Goal: Communication & Community: Answer question/provide support

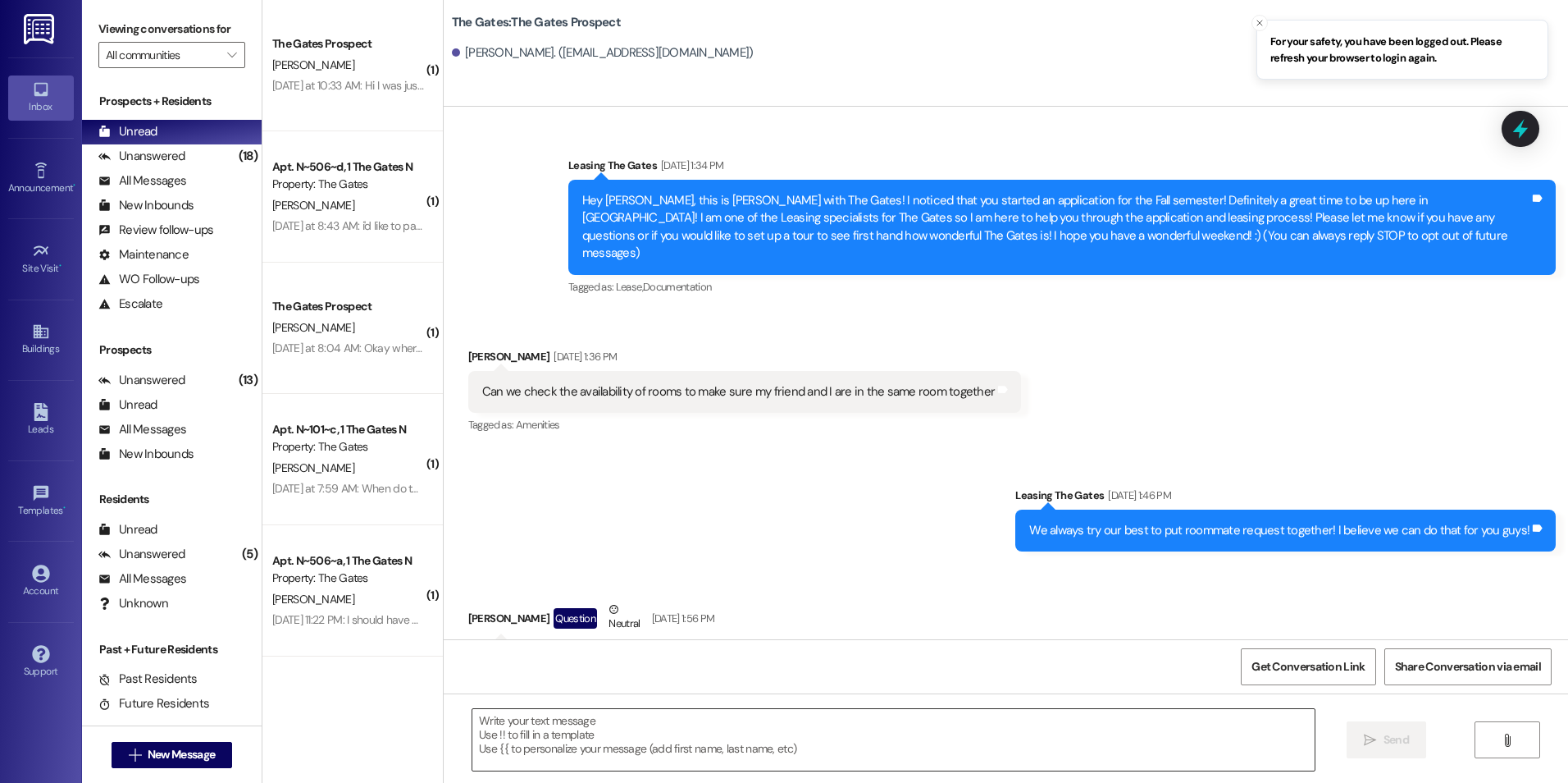
scroll to position [3216, 0]
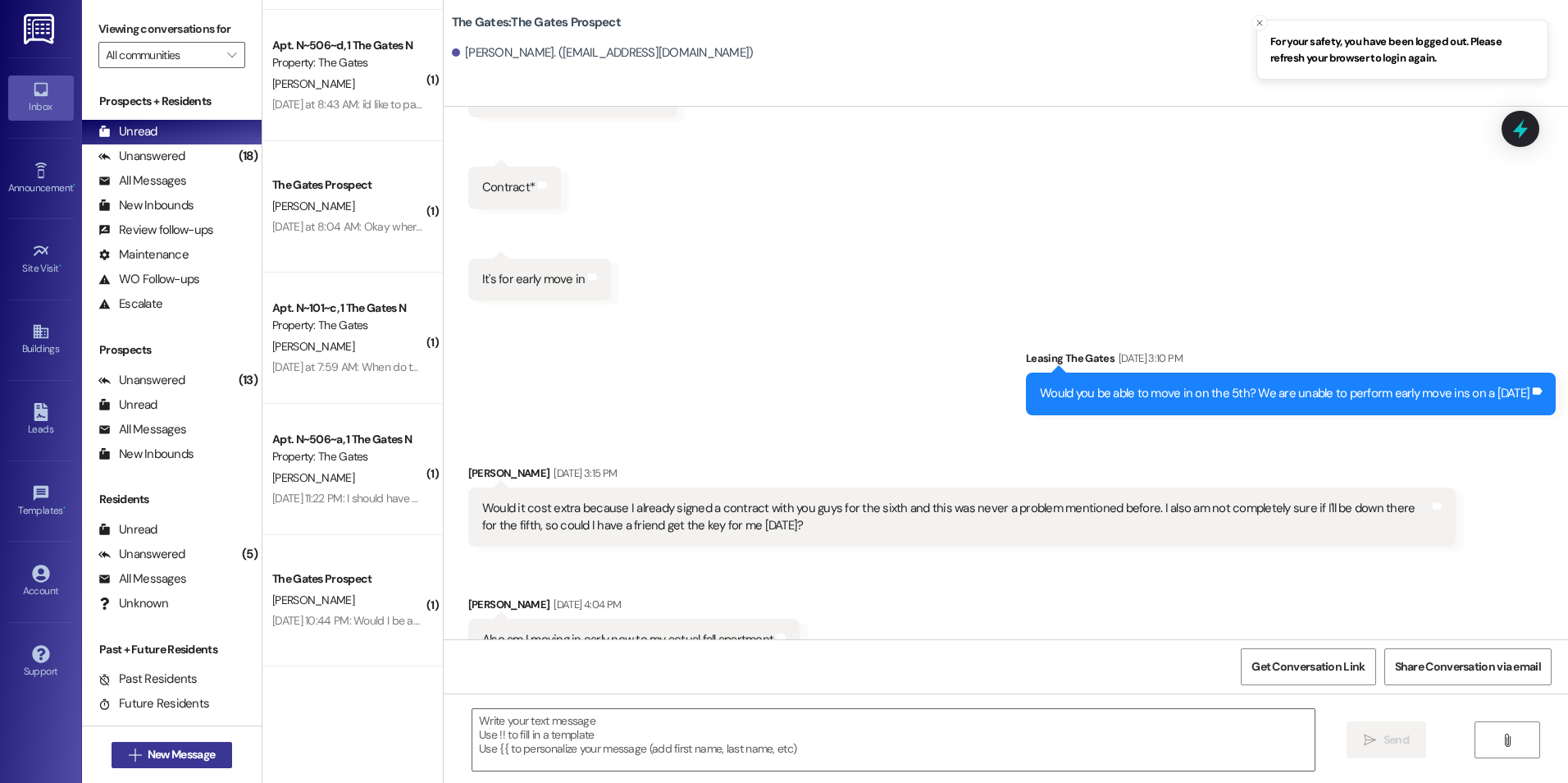
click at [155, 767] on button " New Message" at bounding box center [172, 755] width 122 height 27
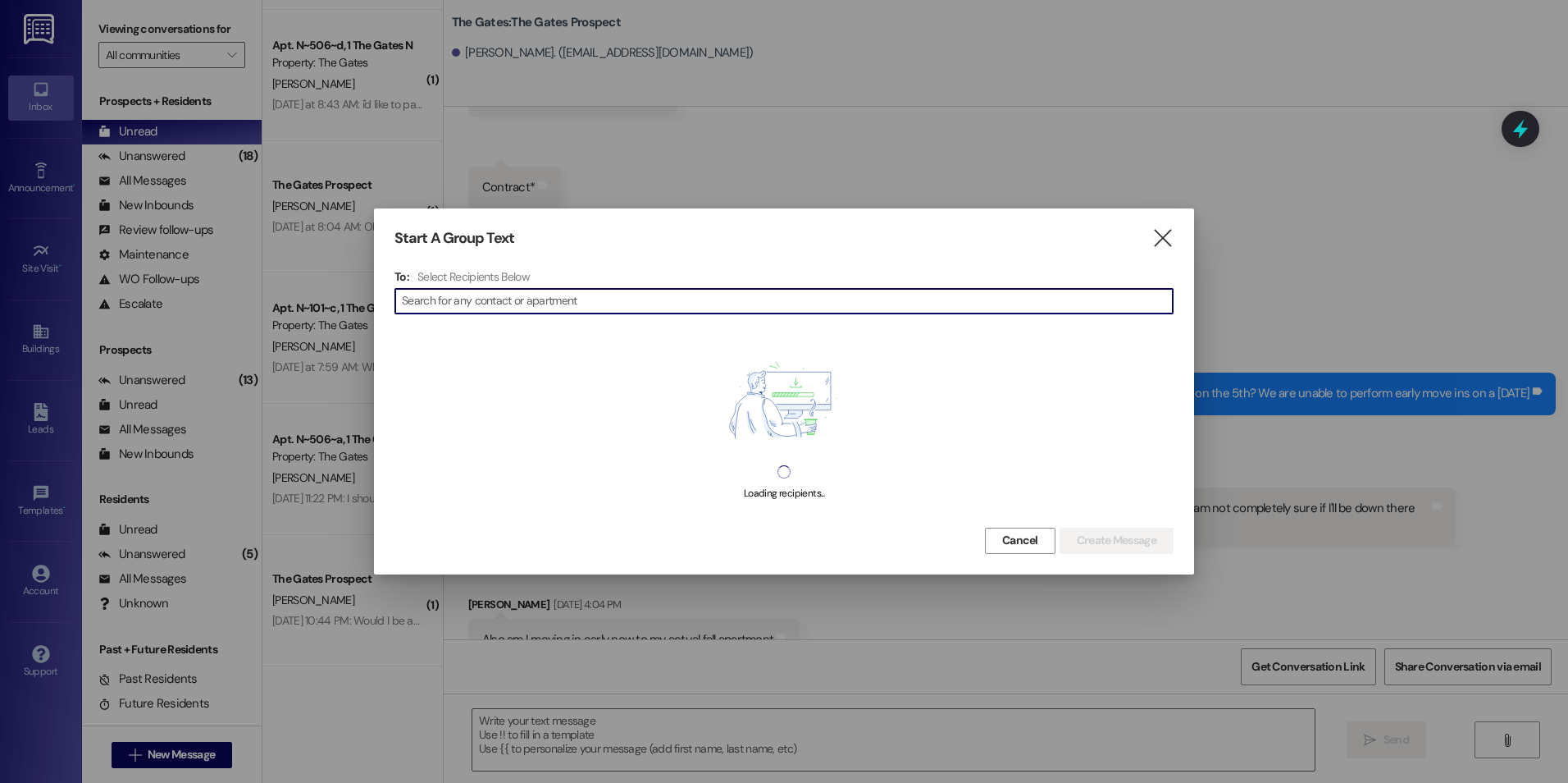
click at [604, 306] on input at bounding box center [787, 301] width 771 height 23
type input "[PERSON_NAME]"
click at [1165, 230] on icon "" at bounding box center [1162, 238] width 22 height 17
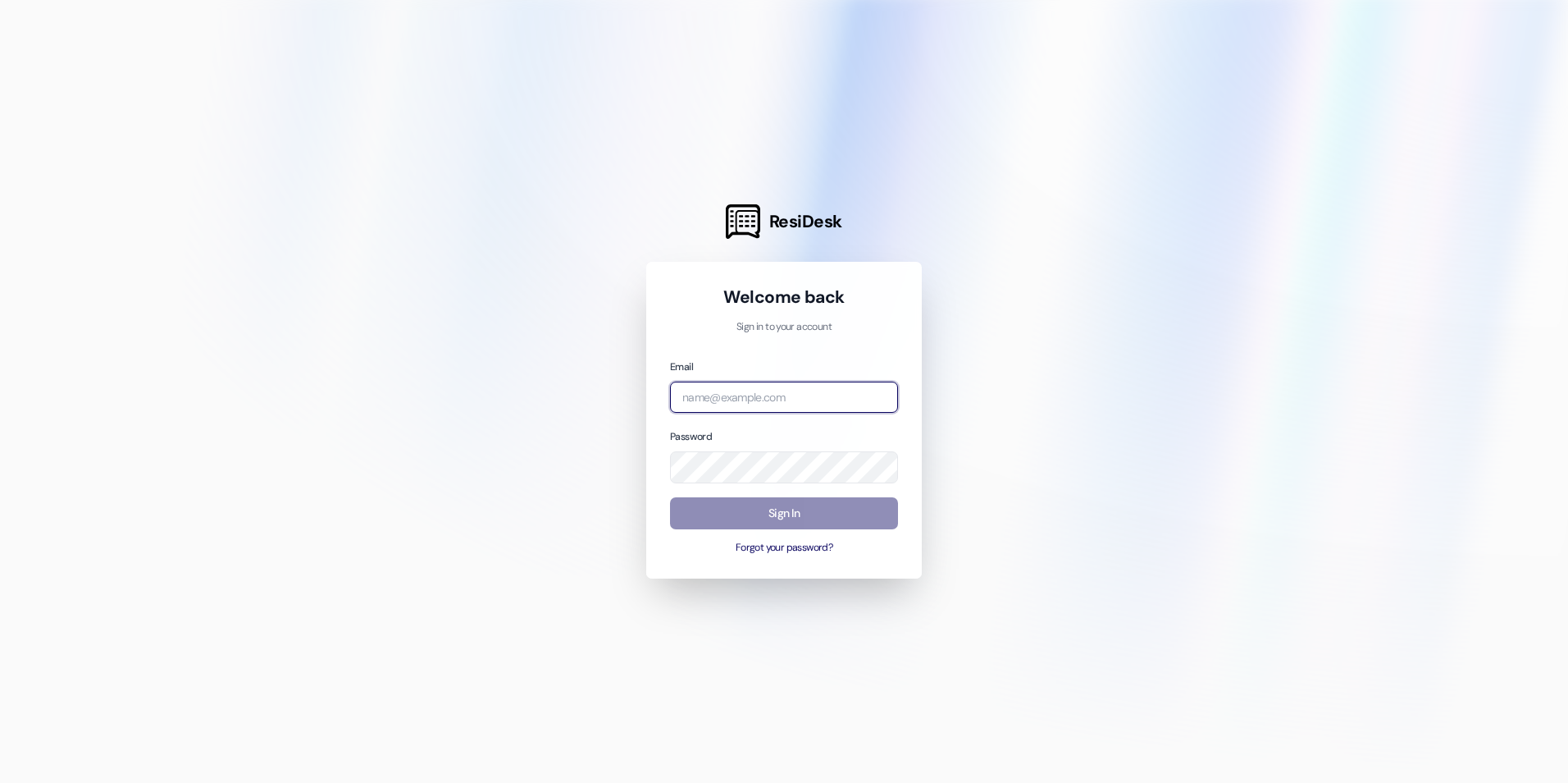
type input "[EMAIL_ADDRESS][DOMAIN_NAME]"
click at [721, 518] on button "Sign In" at bounding box center [784, 513] width 228 height 32
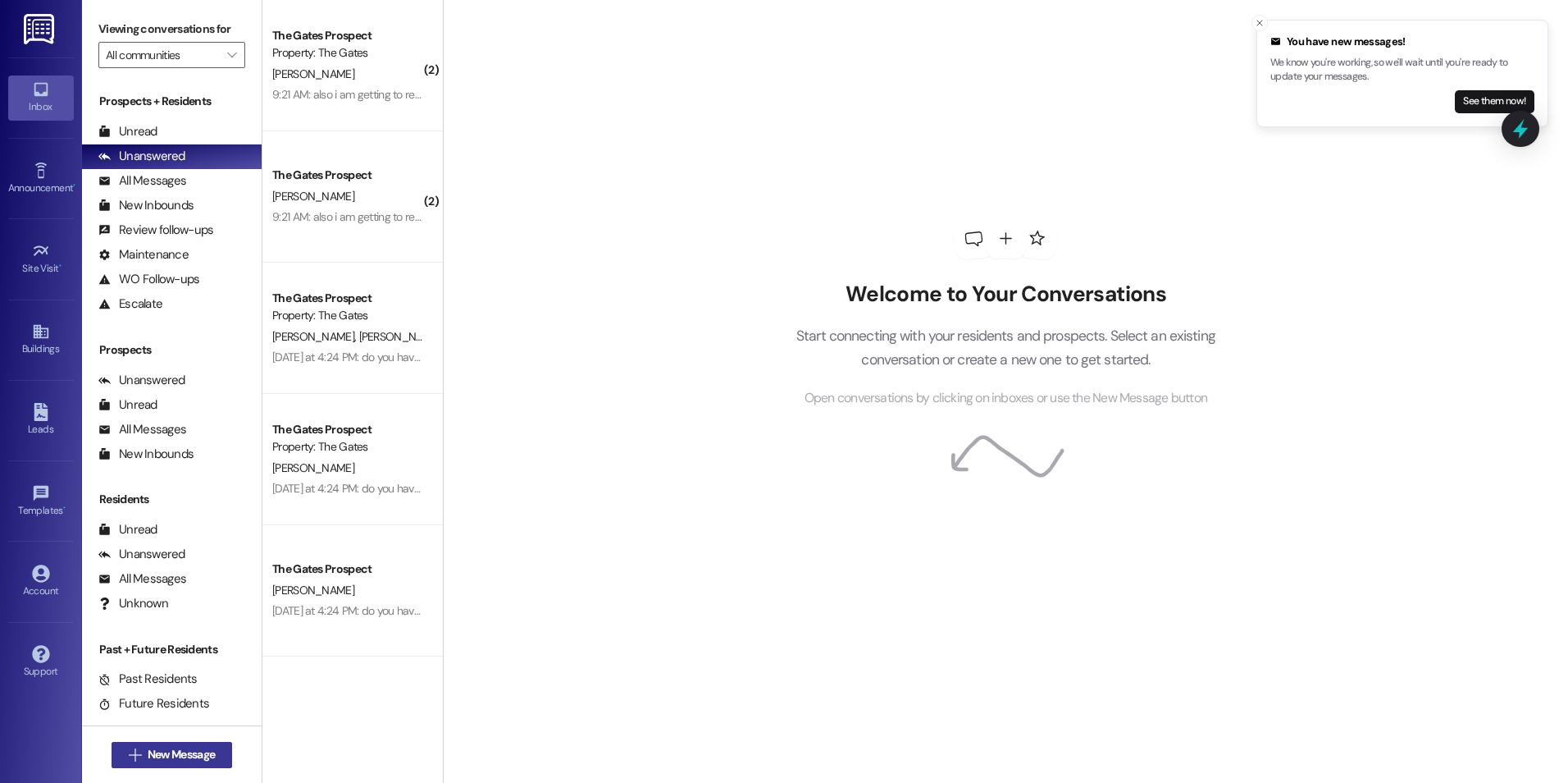
click at [187, 757] on span "New Message" at bounding box center [181, 754] width 68 height 17
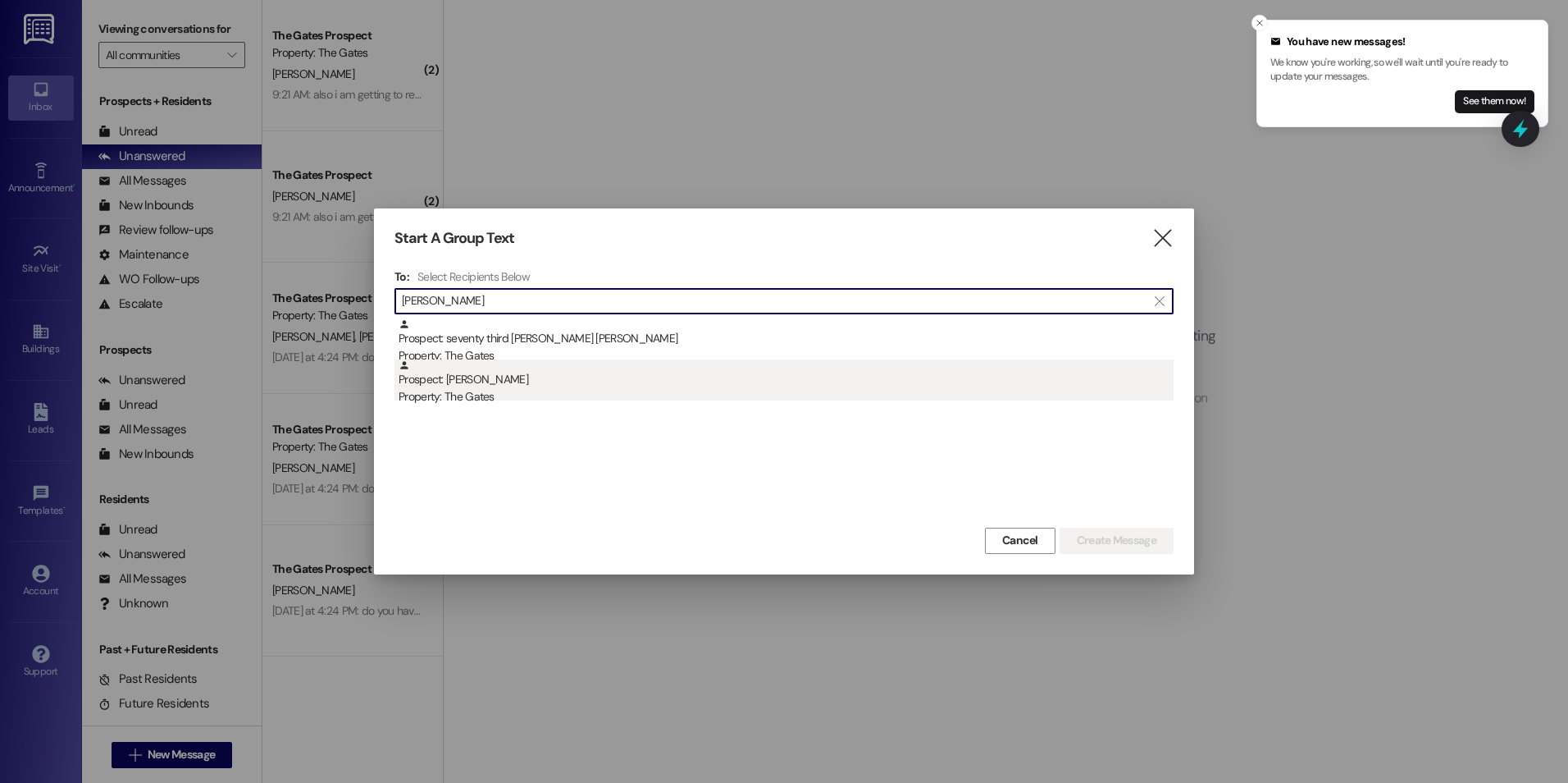
type input "[PERSON_NAME]"
click at [502, 380] on div "Prospect: [PERSON_NAME] Property: The Gates" at bounding box center [786, 382] width 775 height 47
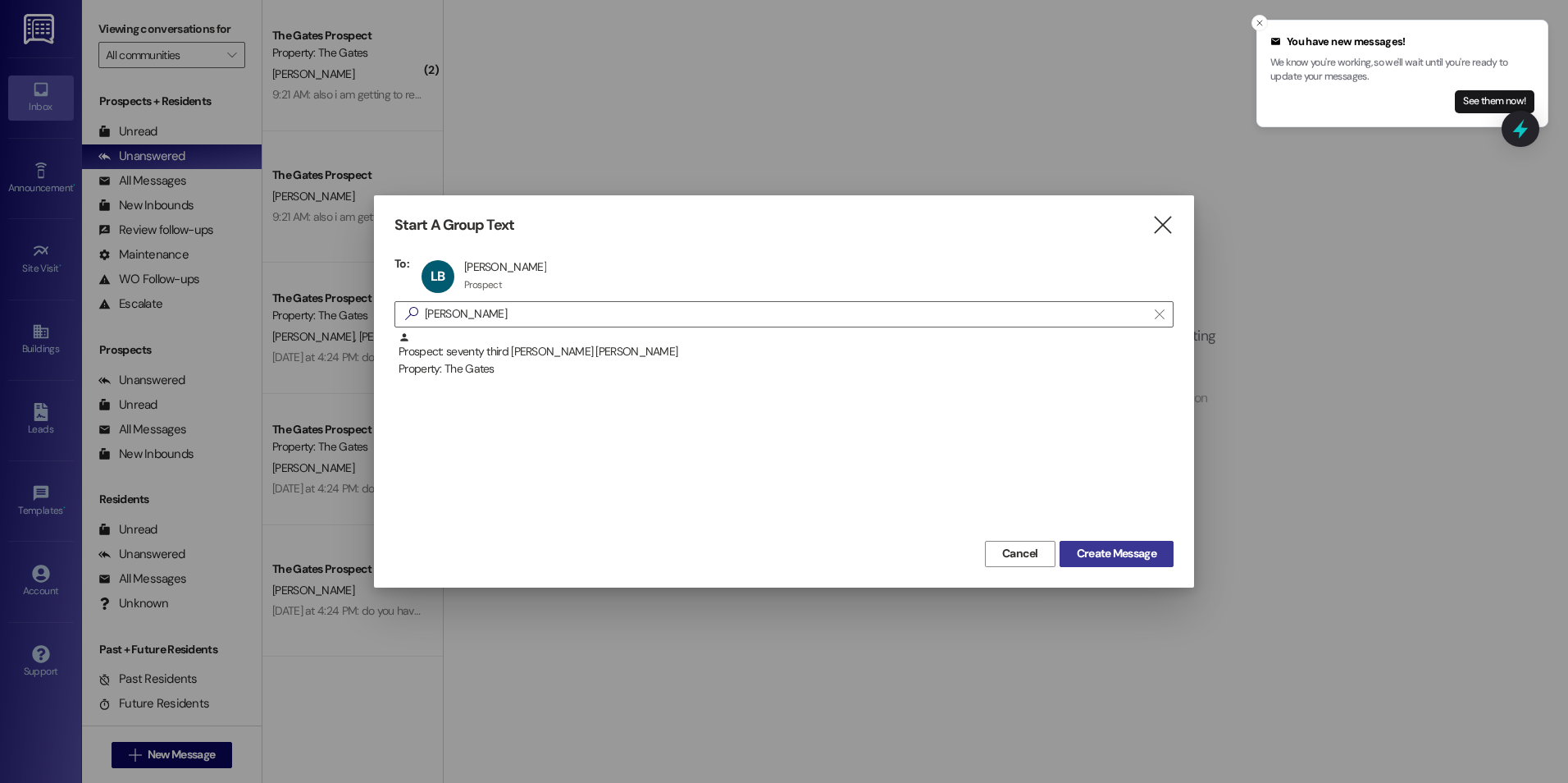
click at [1119, 555] on span "Create Message" at bounding box center [1116, 553] width 80 height 17
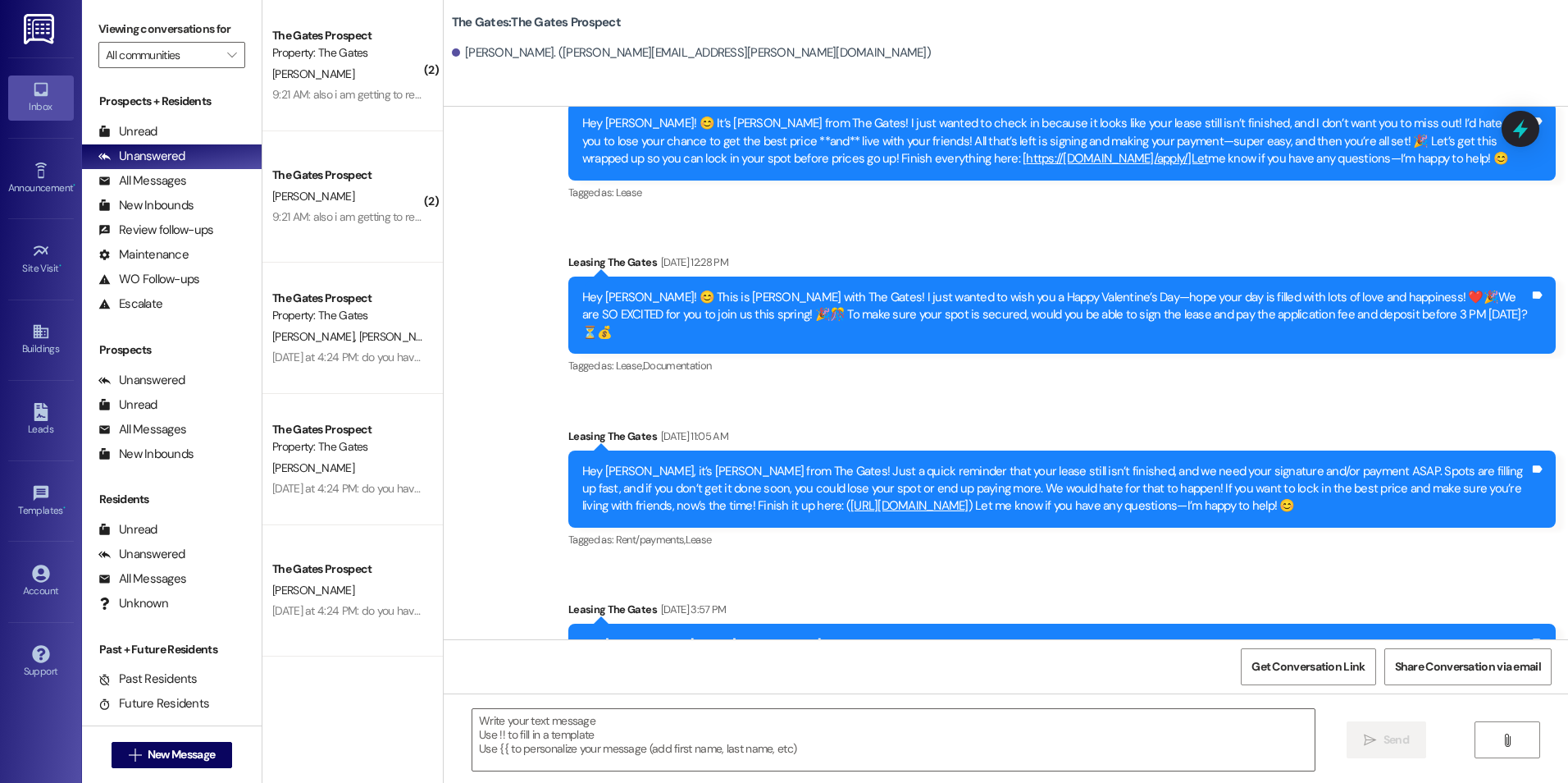
scroll to position [6930, 0]
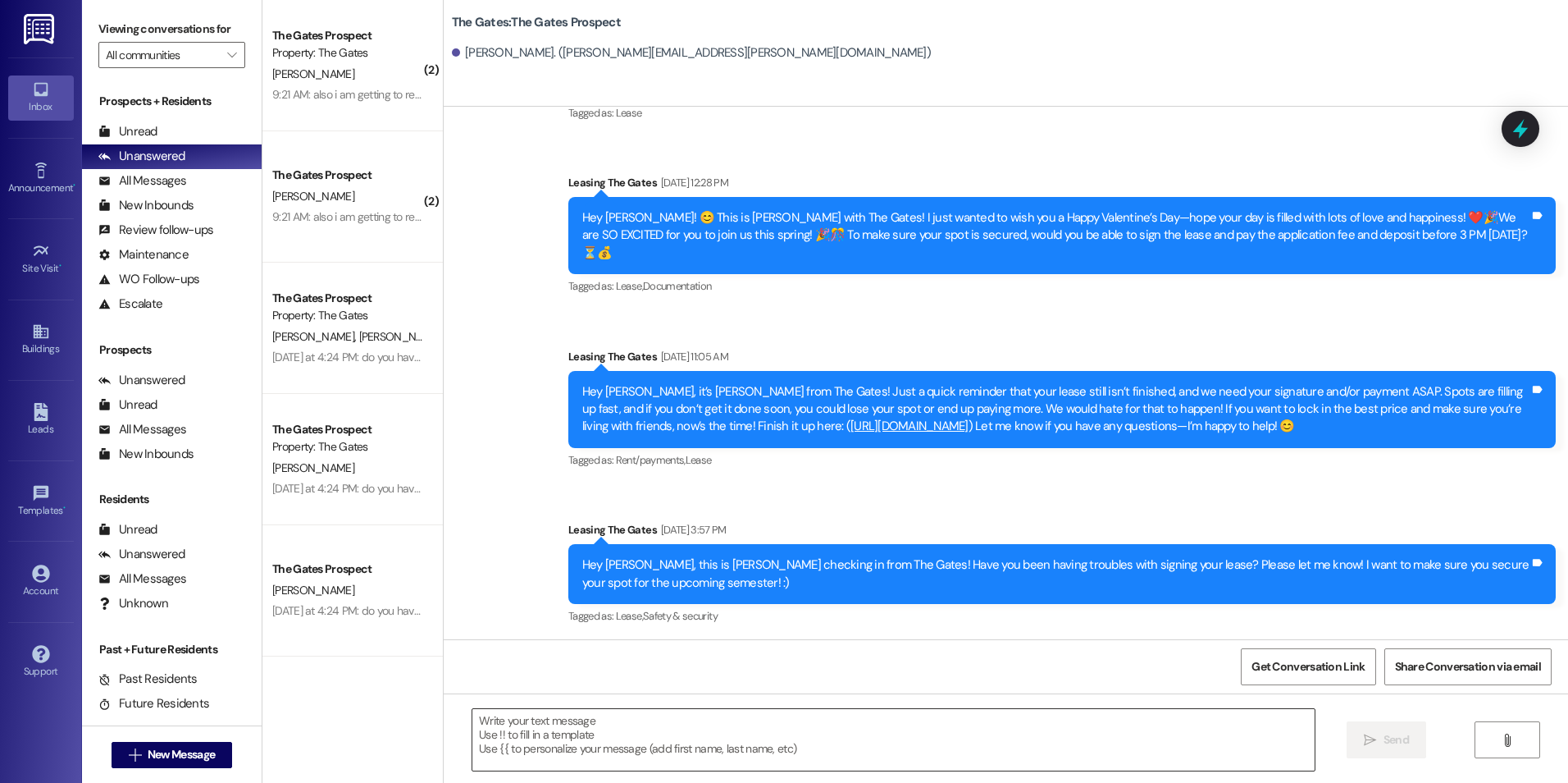
click at [903, 719] on textarea at bounding box center [893, 739] width 841 height 61
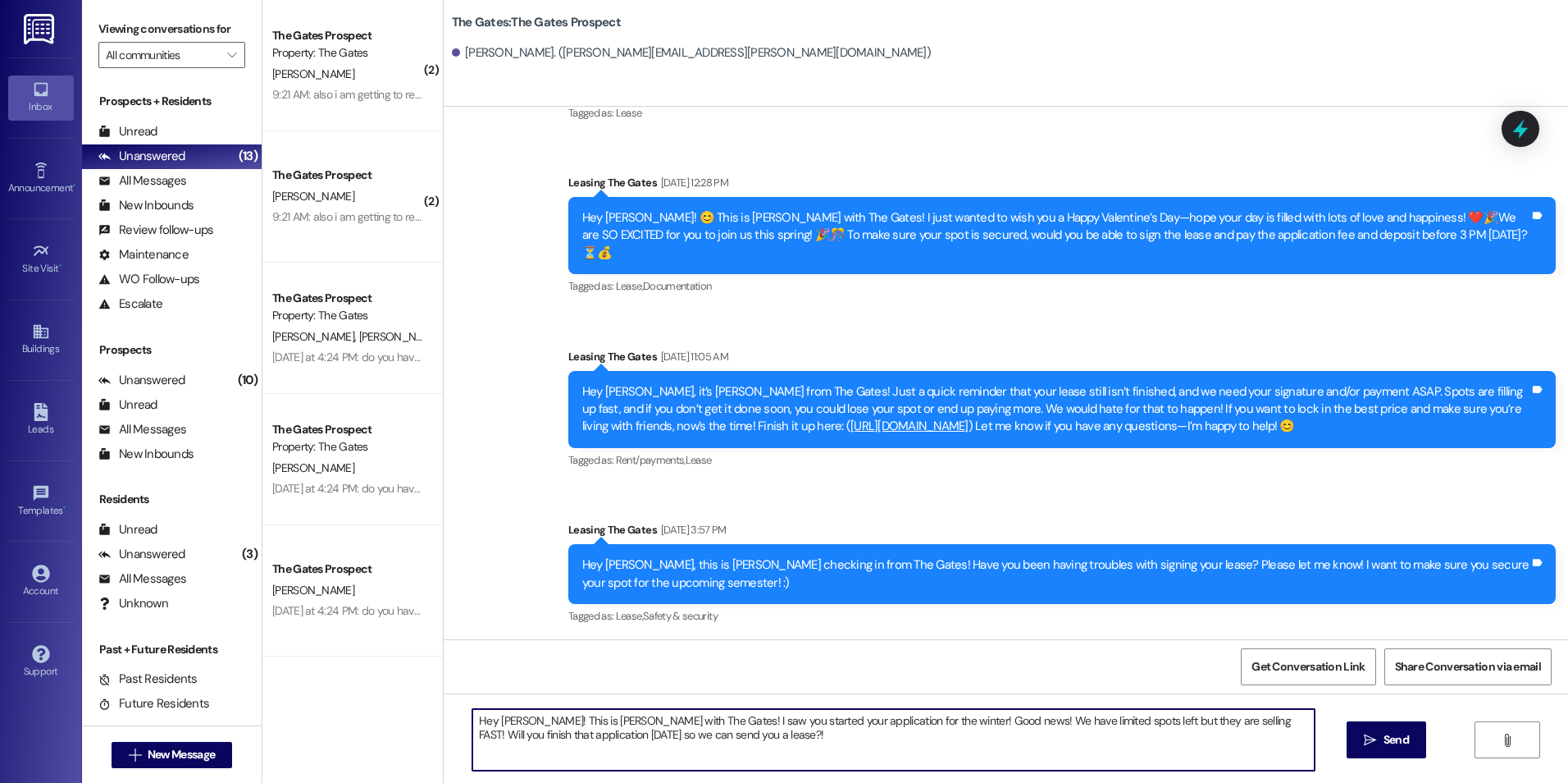
click at [869, 766] on textarea "Hey [PERSON_NAME]! This is [PERSON_NAME] with The Gates! I saw you started your…" at bounding box center [893, 739] width 841 height 61
click at [557, 737] on textarea "Hey [PERSON_NAME]! This is [PERSON_NAME] with The Gates! I saw you started your…" at bounding box center [893, 739] width 841 height 61
click at [849, 740] on textarea "Hey [PERSON_NAME]! This is [PERSON_NAME] with The Gates! I saw you started your…" at bounding box center [893, 739] width 841 height 61
type textarea "Hey [PERSON_NAME]! This is [PERSON_NAME] with The Gates! I saw you started your…"
click at [1375, 737] on span " Send" at bounding box center [1386, 739] width 52 height 17
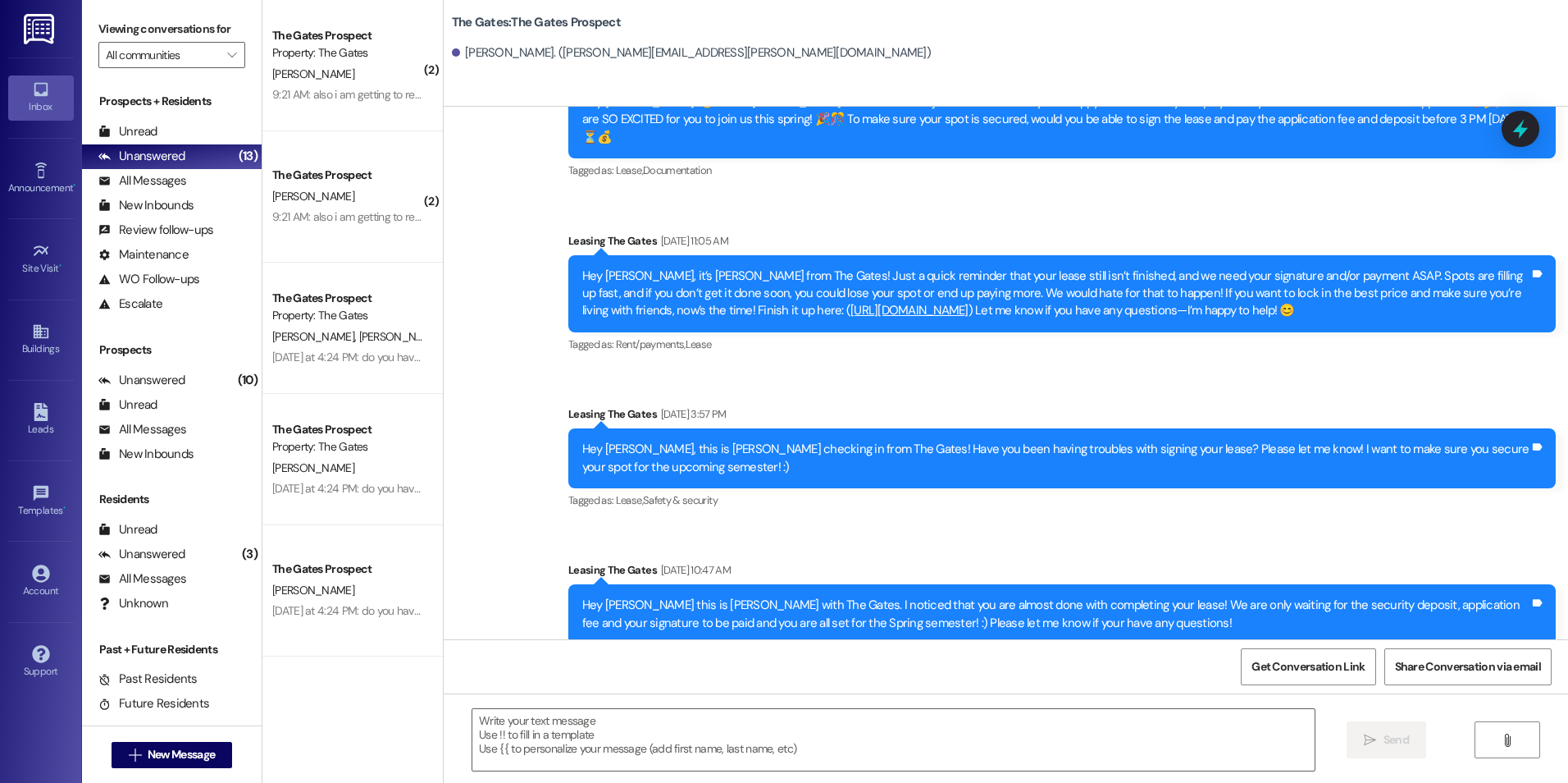
scroll to position [7062, 0]
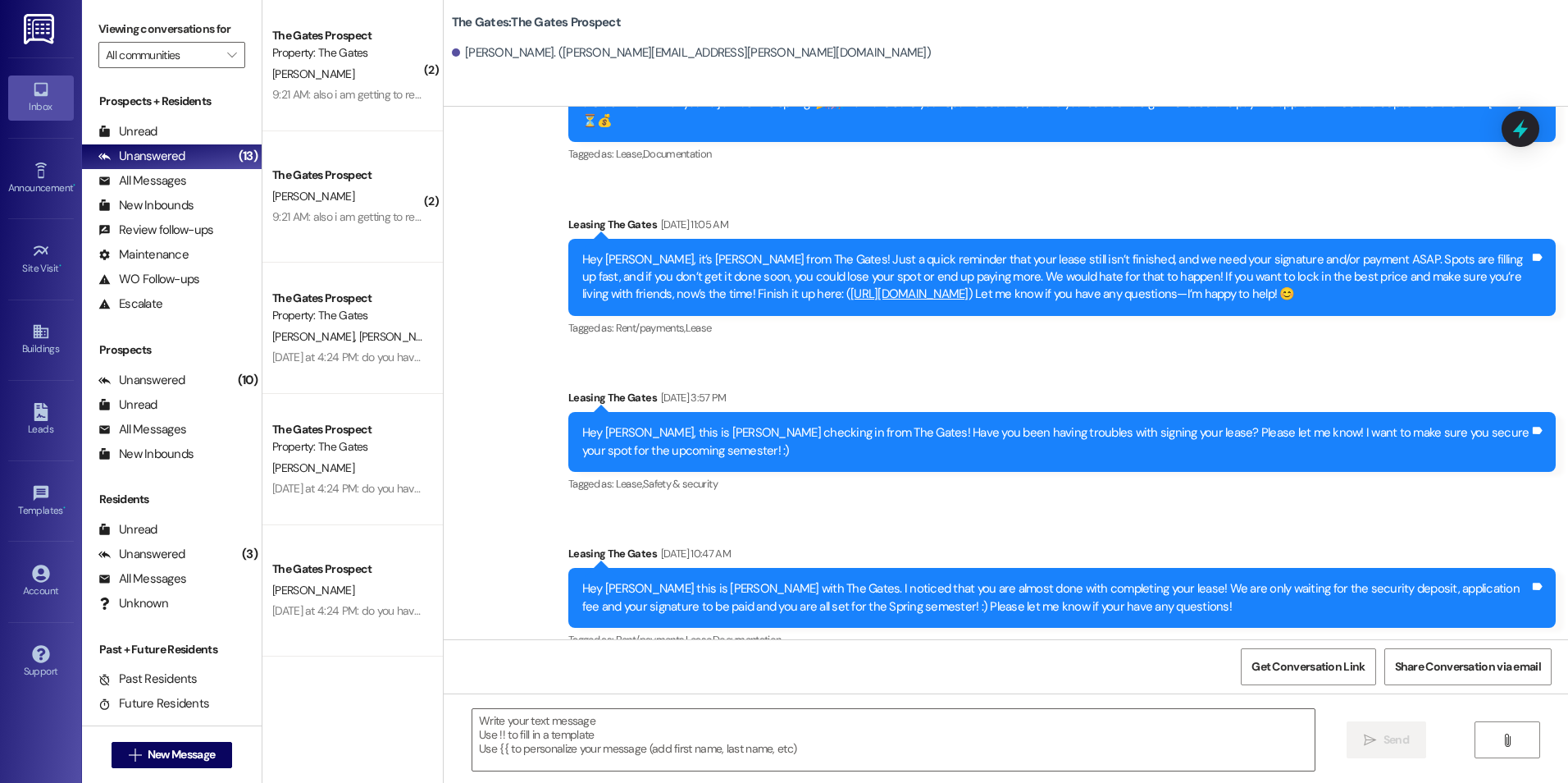
drag, startPoint x: 566, startPoint y: 580, endPoint x: 823, endPoint y: 632, distance: 262.2
click at [823, 690] on div "Sent via SMS Leasing The Gates 9:33 AM Hey [PERSON_NAME]! This is [PERSON_NAME]…" at bounding box center [1061, 744] width 1012 height 108
drag, startPoint x: 823, startPoint y: 632, endPoint x: 769, endPoint y: 602, distance: 61.8
copy div "Hey [PERSON_NAME]! This is [PERSON_NAME] with The Gates! I saw you started your…"
click at [153, 740] on div " New Message" at bounding box center [172, 755] width 122 height 41
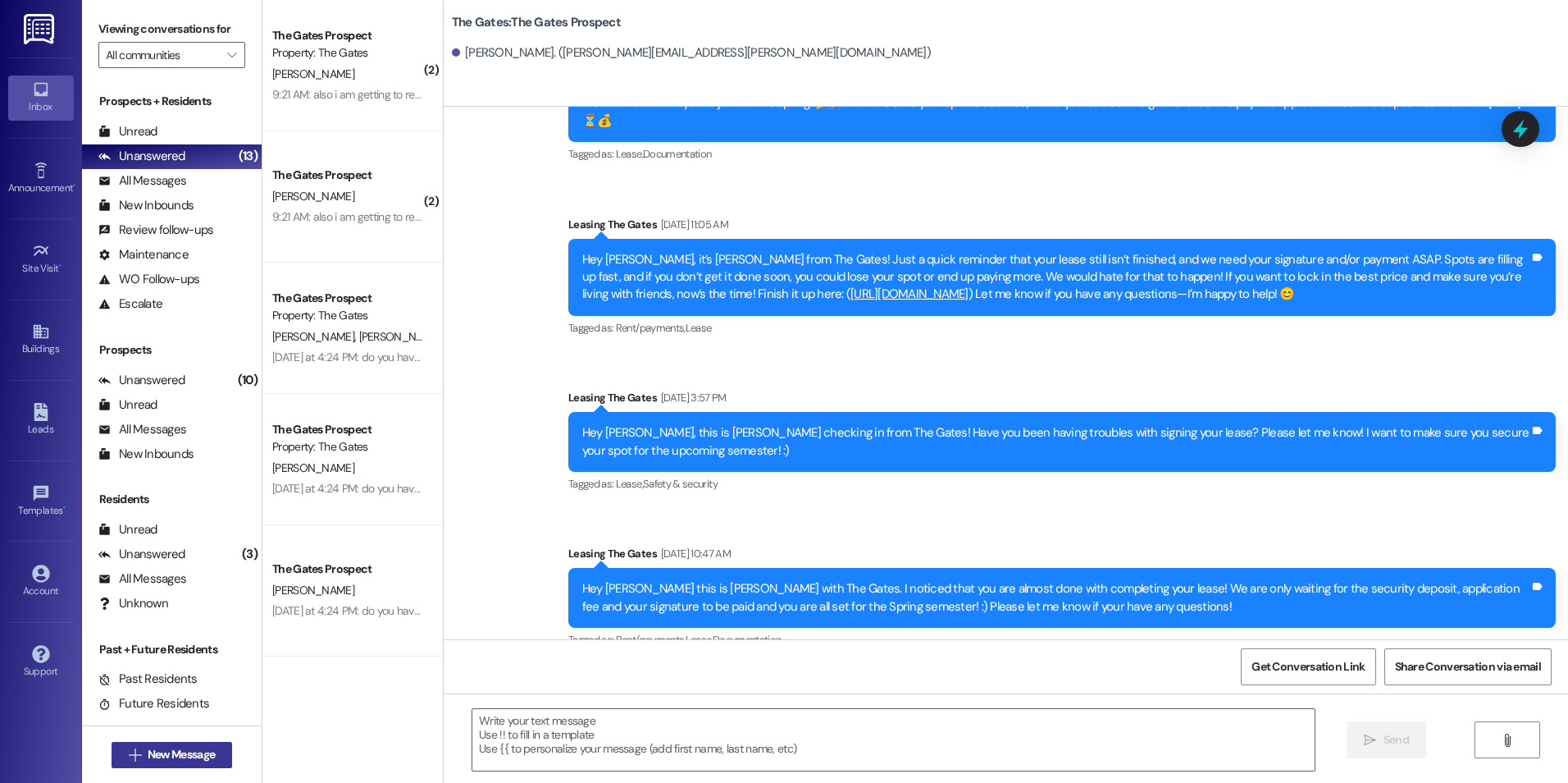
click at [151, 753] on span "New Message" at bounding box center [181, 754] width 68 height 17
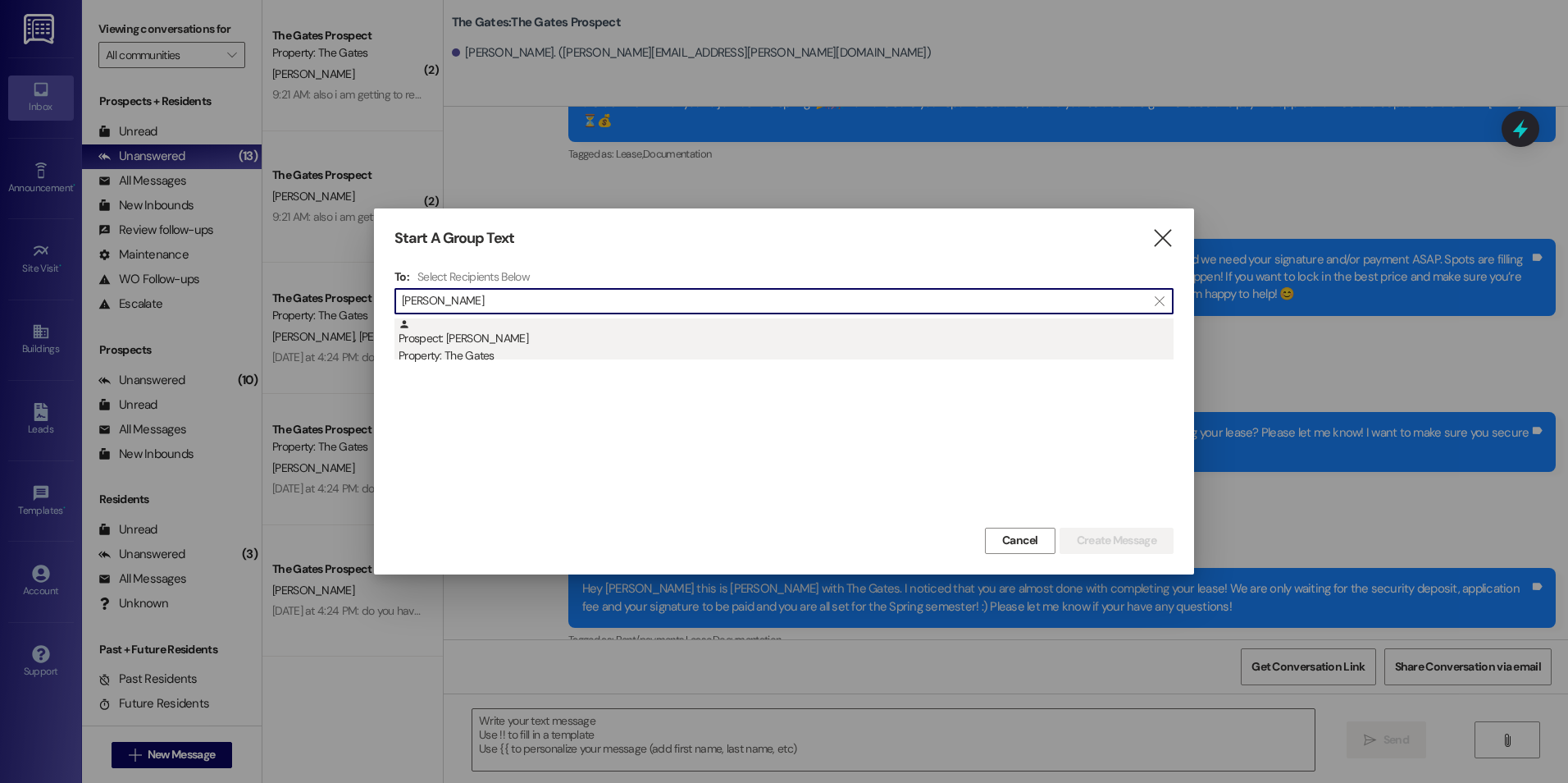
type input "[PERSON_NAME]"
click at [641, 338] on div "Prospect: [PERSON_NAME] Property: The Gates" at bounding box center [786, 341] width 775 height 47
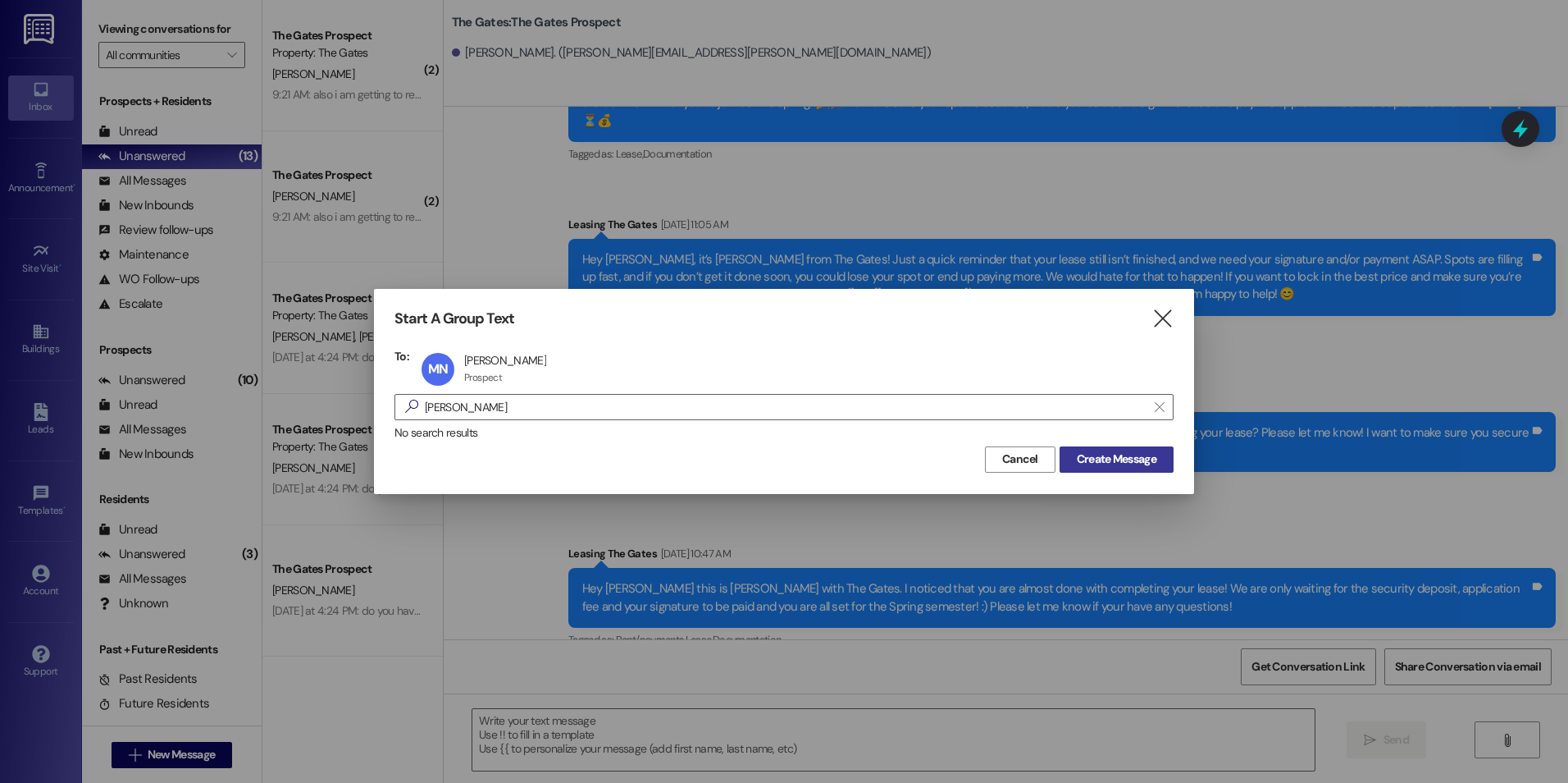
click at [1146, 456] on span "Create Message" at bounding box center [1116, 458] width 80 height 17
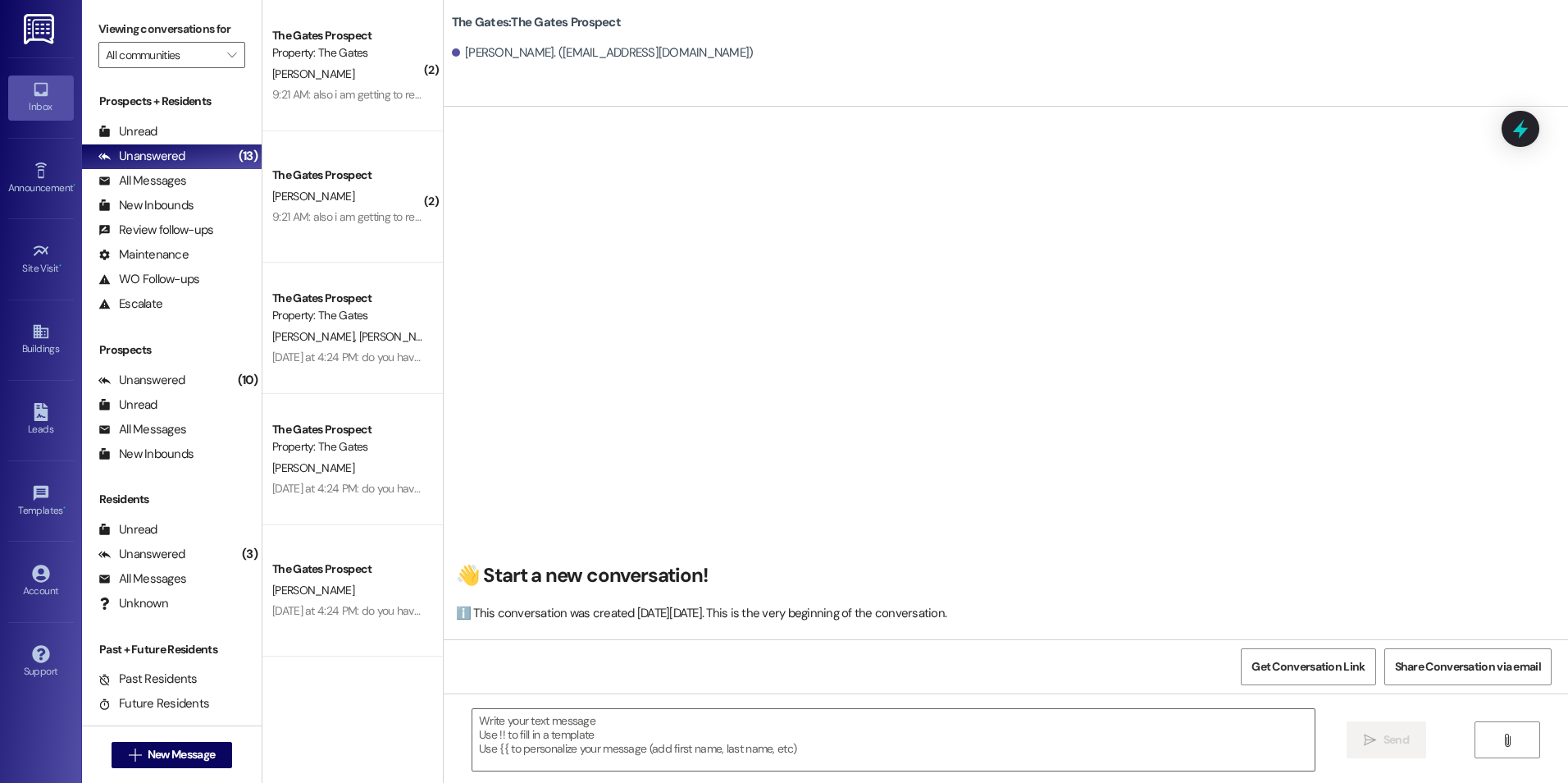
scroll to position [1, 0]
click at [869, 742] on textarea at bounding box center [893, 739] width 841 height 61
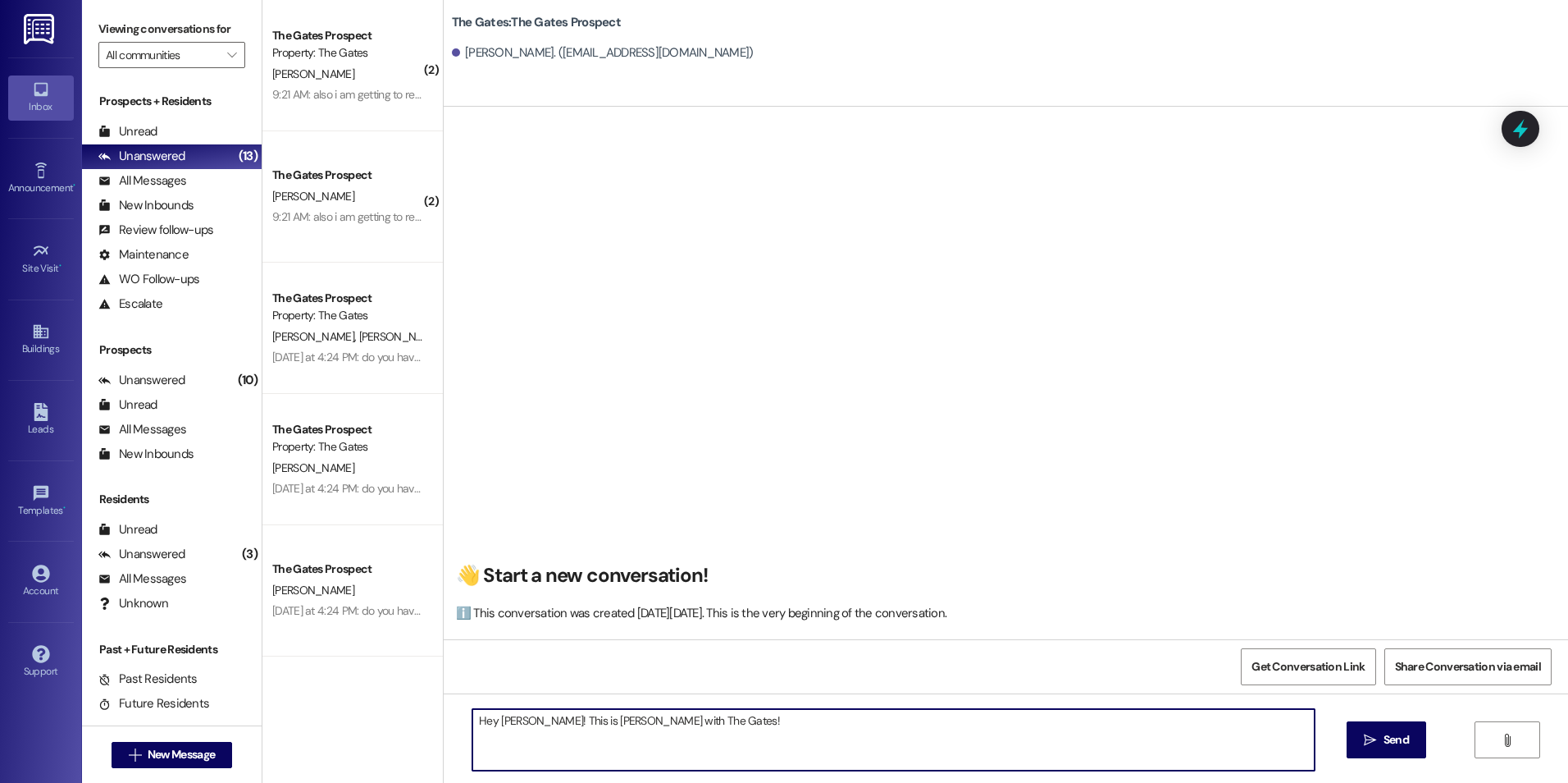
click at [717, 727] on textarea "Hey [PERSON_NAME]! This is [PERSON_NAME] with The Gates!" at bounding box center [893, 739] width 841 height 61
type textarea "H"
